Goal: Transaction & Acquisition: Obtain resource

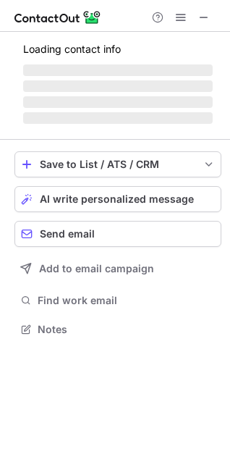
scroll to position [351, 230]
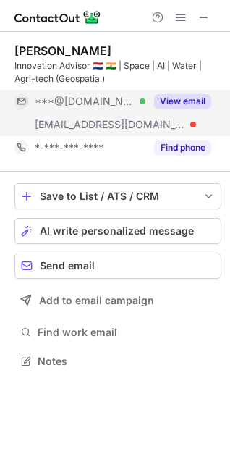
click at [184, 102] on button "View email" at bounding box center [182, 101] width 57 height 14
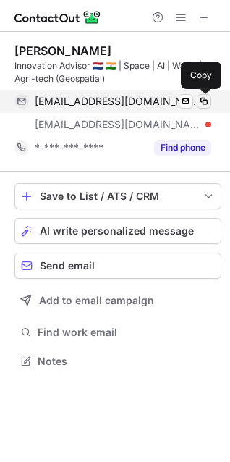
click at [202, 98] on span at bounding box center [204, 102] width 12 height 12
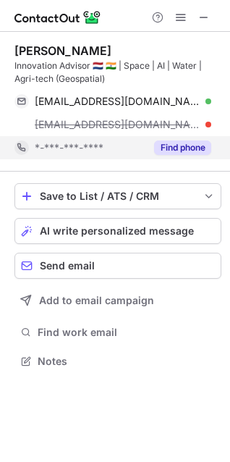
click at [184, 146] on button "Find phone" at bounding box center [182, 147] width 57 height 14
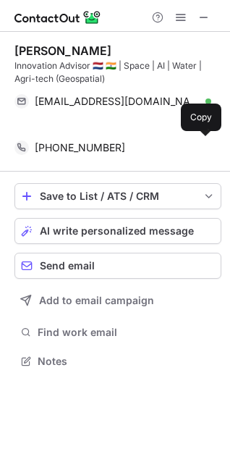
scroll to position [328, 230]
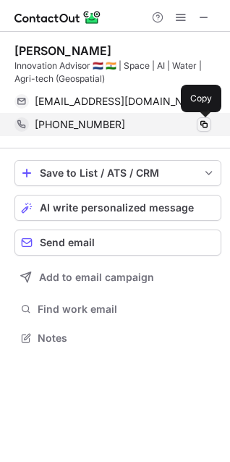
click at [205, 121] on span at bounding box center [204, 125] width 12 height 12
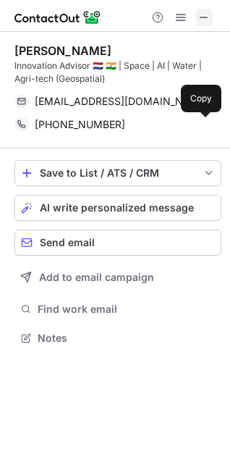
click at [200, 17] on span at bounding box center [204, 18] width 12 height 12
